Goal: Task Accomplishment & Management: Use online tool/utility

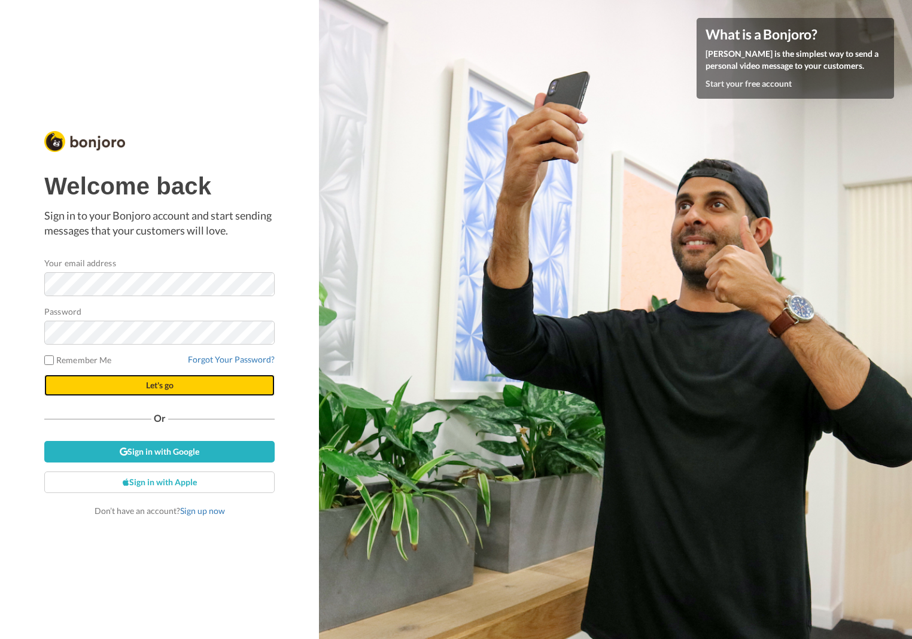
click at [161, 383] on span "Let's go" at bounding box center [160, 385] width 28 height 10
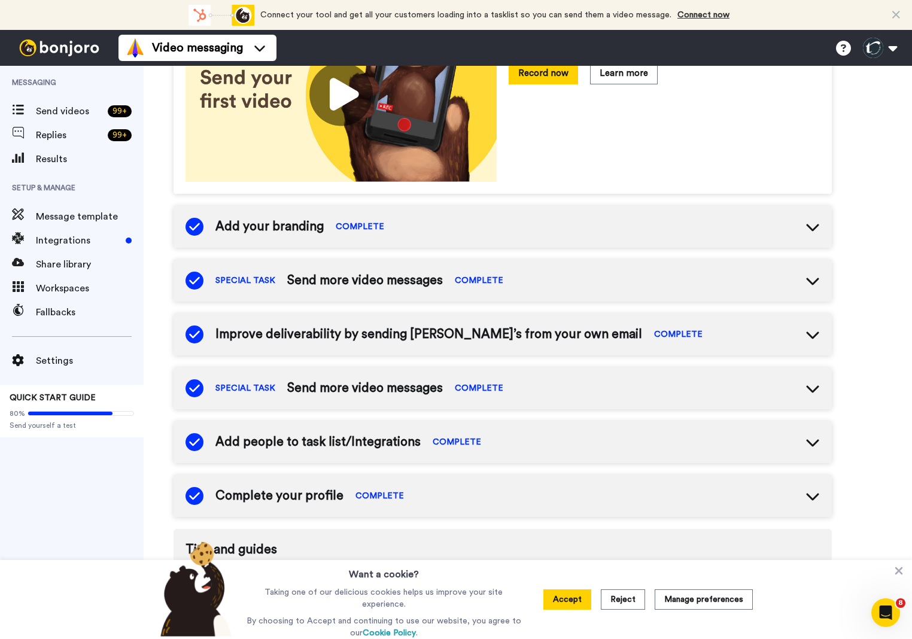
scroll to position [318, 0]
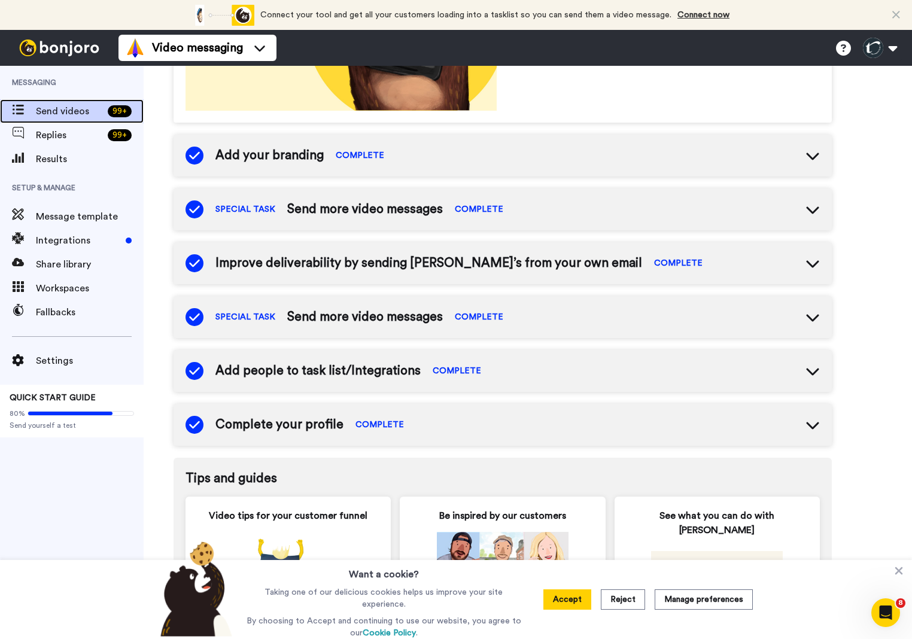
click at [54, 109] on span "Send videos" at bounding box center [69, 111] width 67 height 14
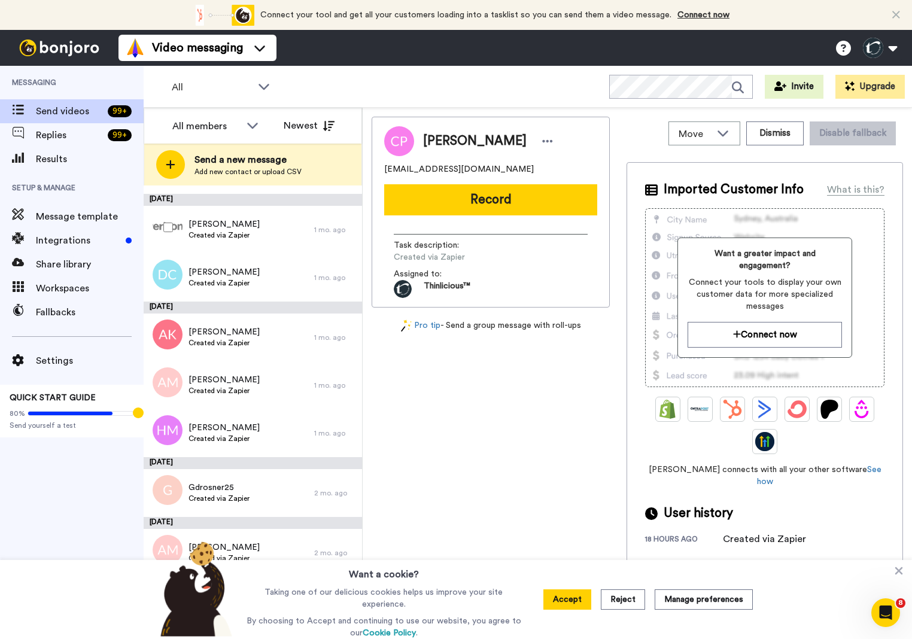
scroll to position [1523, 0]
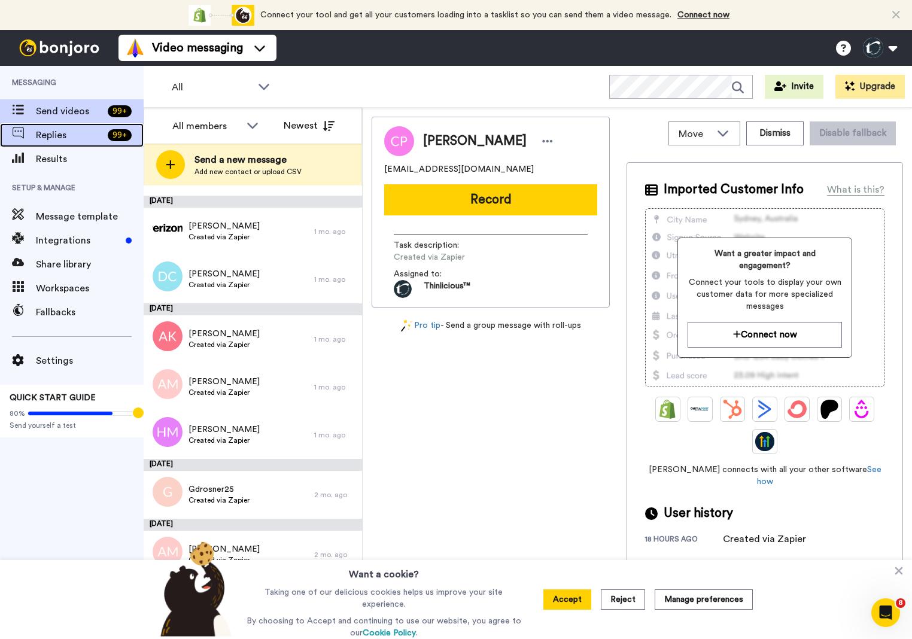
click at [60, 138] on span "Replies" at bounding box center [69, 135] width 67 height 14
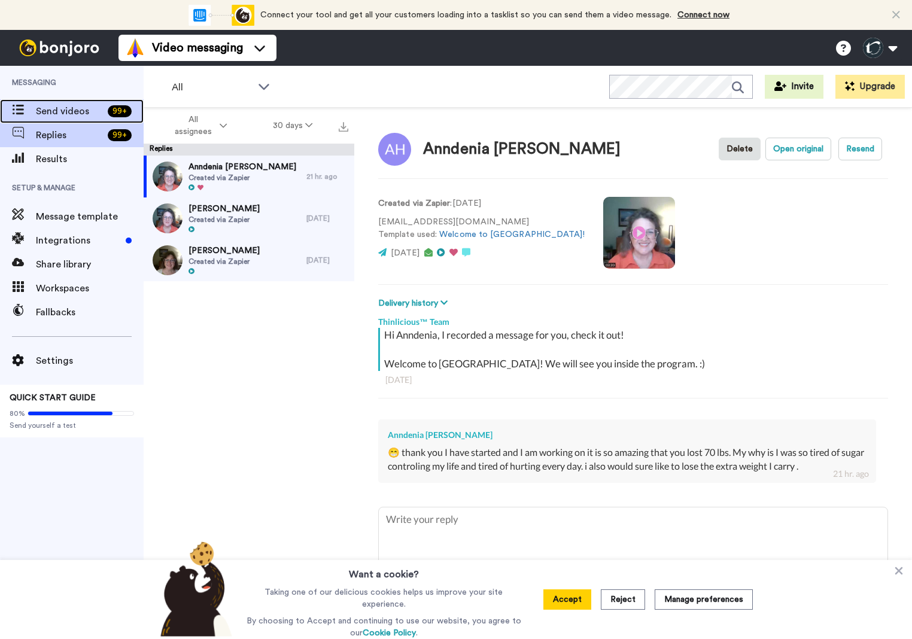
click at [57, 111] on span "Send videos" at bounding box center [69, 111] width 67 height 14
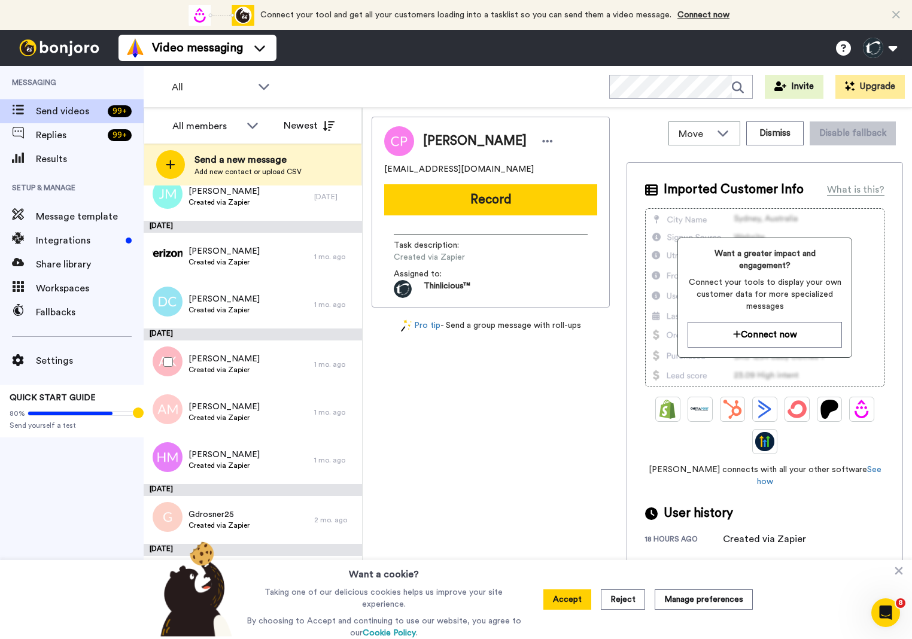
scroll to position [1487, 0]
